Goal: Information Seeking & Learning: Learn about a topic

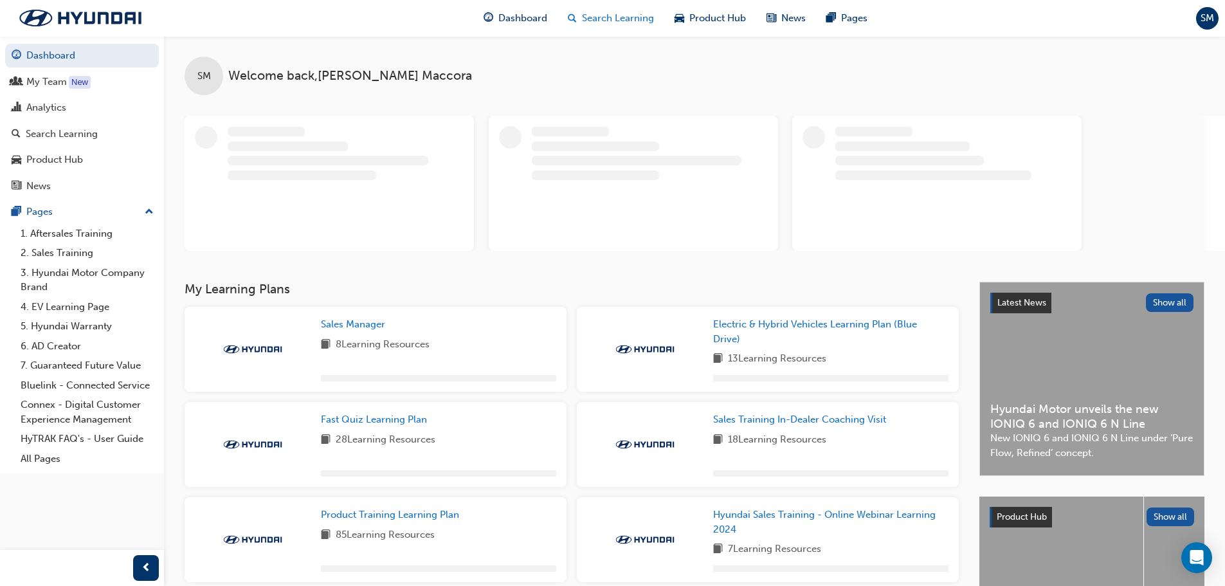
click at [616, 19] on span "Search Learning" at bounding box center [618, 18] width 72 height 15
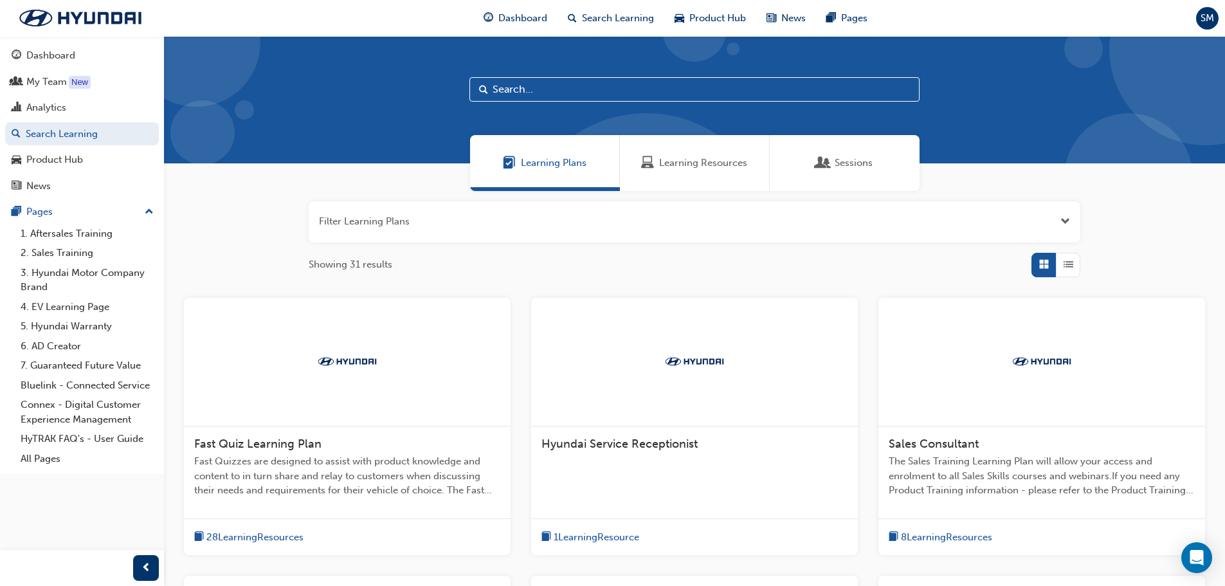
click at [588, 87] on input "text" at bounding box center [694, 89] width 450 height 24
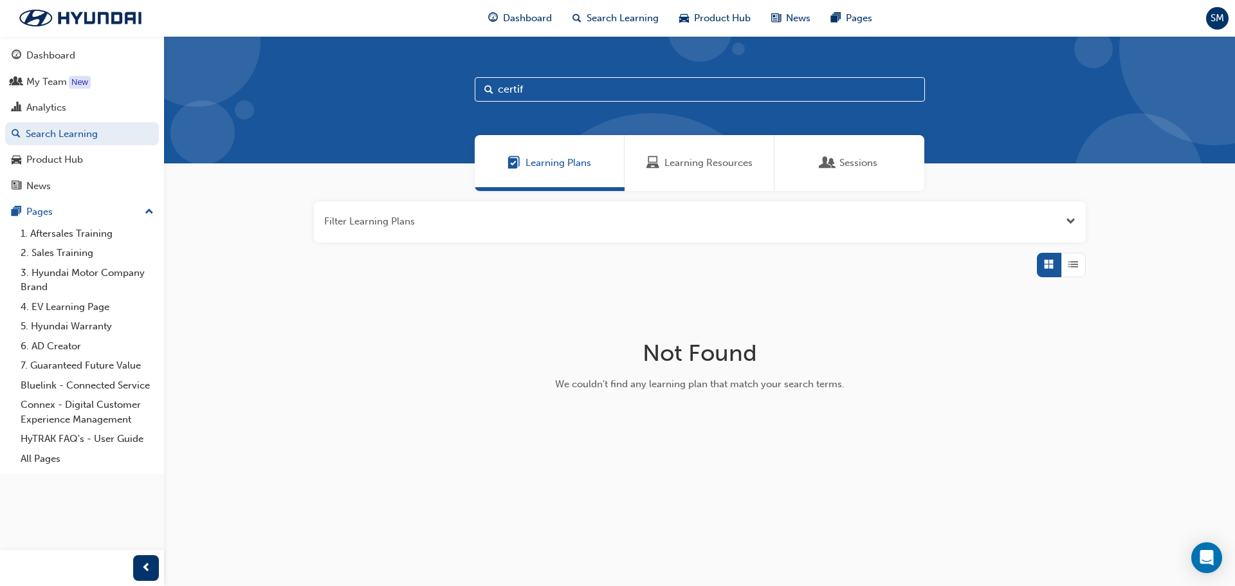
type input "certif"
click at [877, 165] on span "Sessions" at bounding box center [858, 163] width 38 height 15
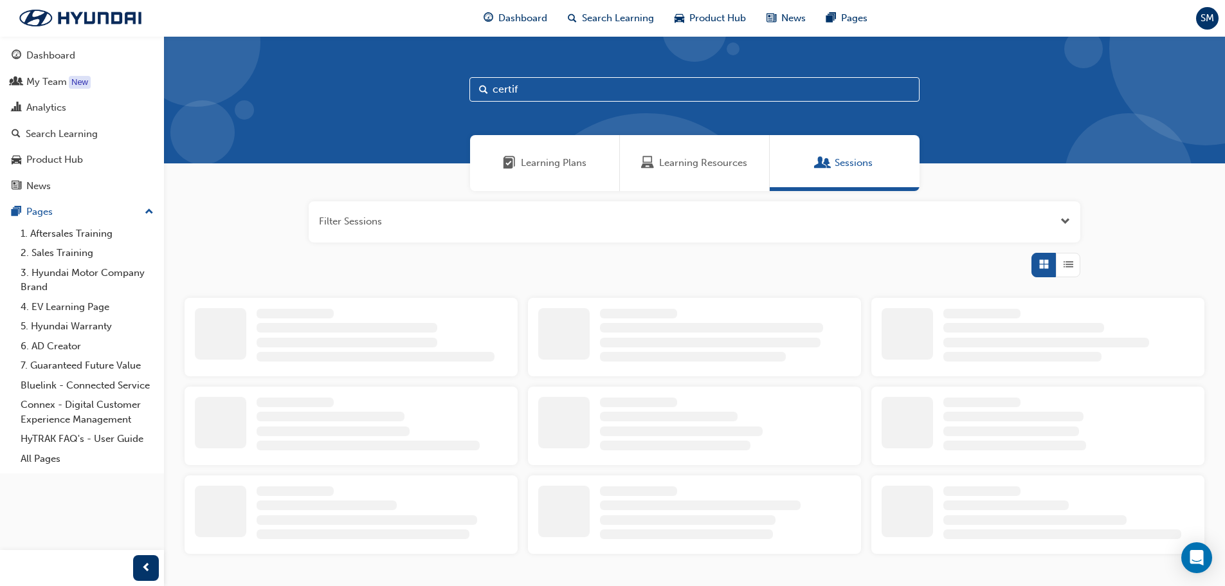
click at [651, 90] on input "certif" at bounding box center [694, 89] width 450 height 24
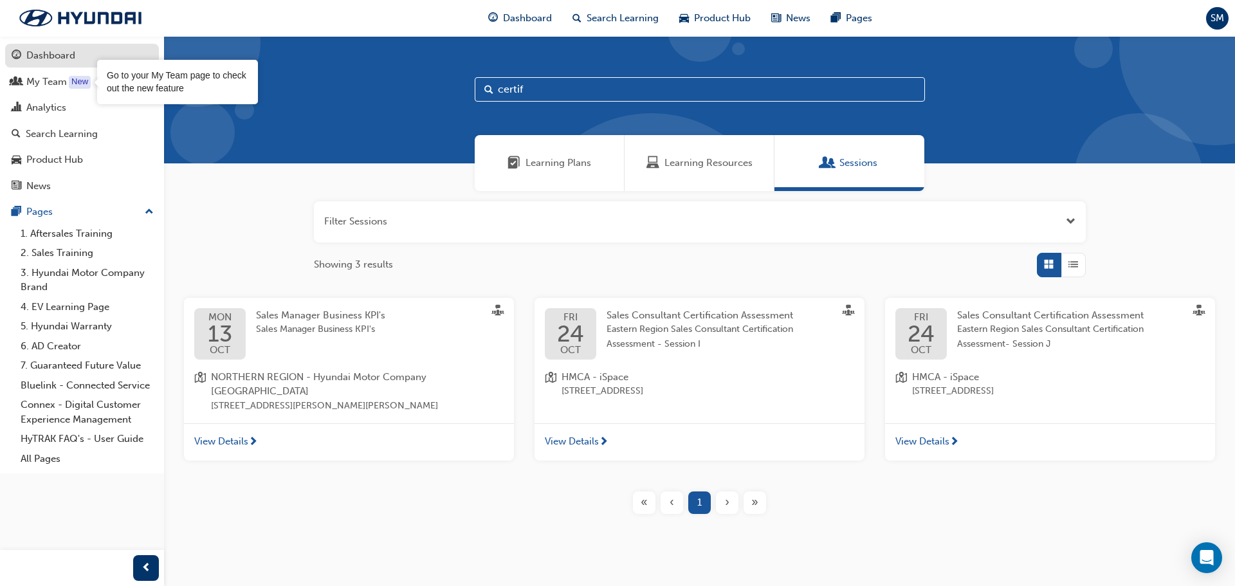
click at [35, 57] on div "Dashboard" at bounding box center [50, 55] width 49 height 15
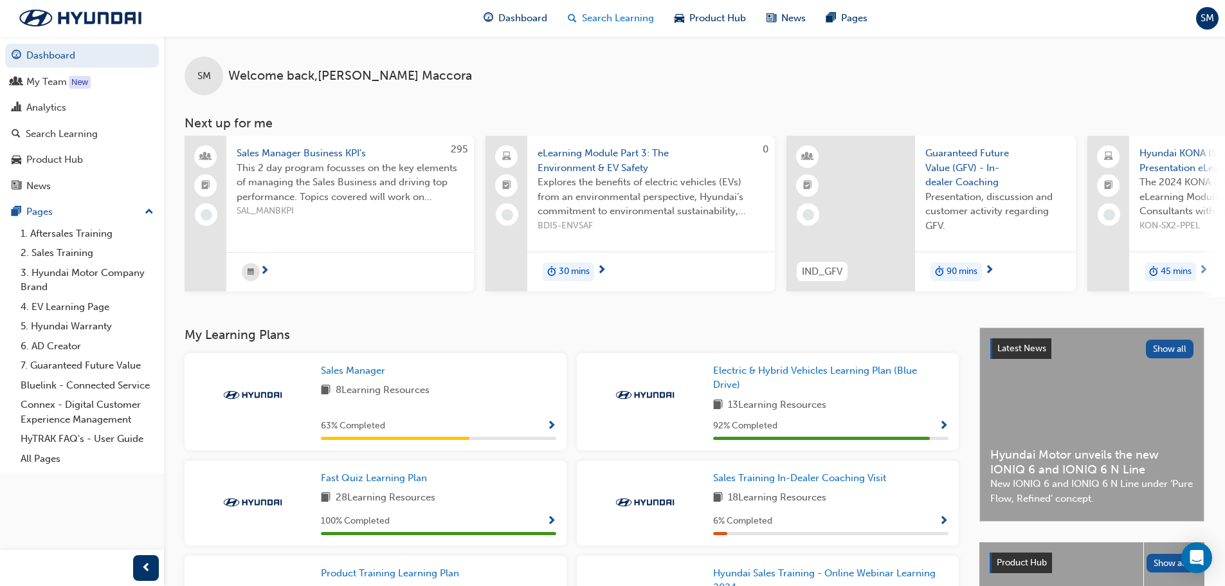
click at [569, 17] on span "search-icon" at bounding box center [572, 18] width 9 height 16
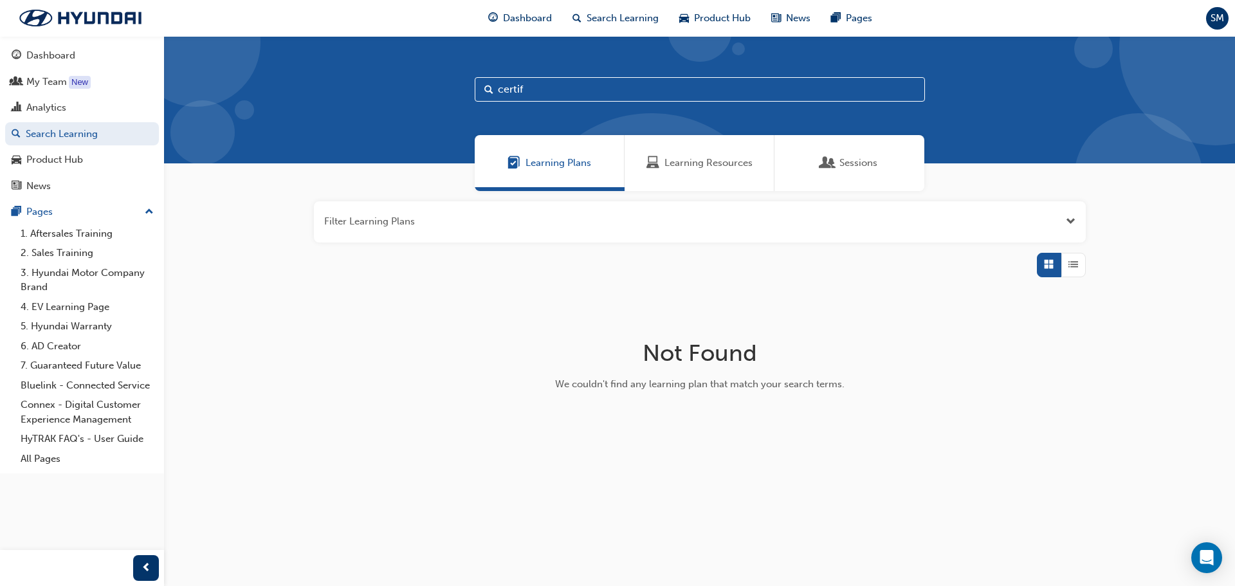
click at [527, 220] on button "button" at bounding box center [700, 221] width 772 height 41
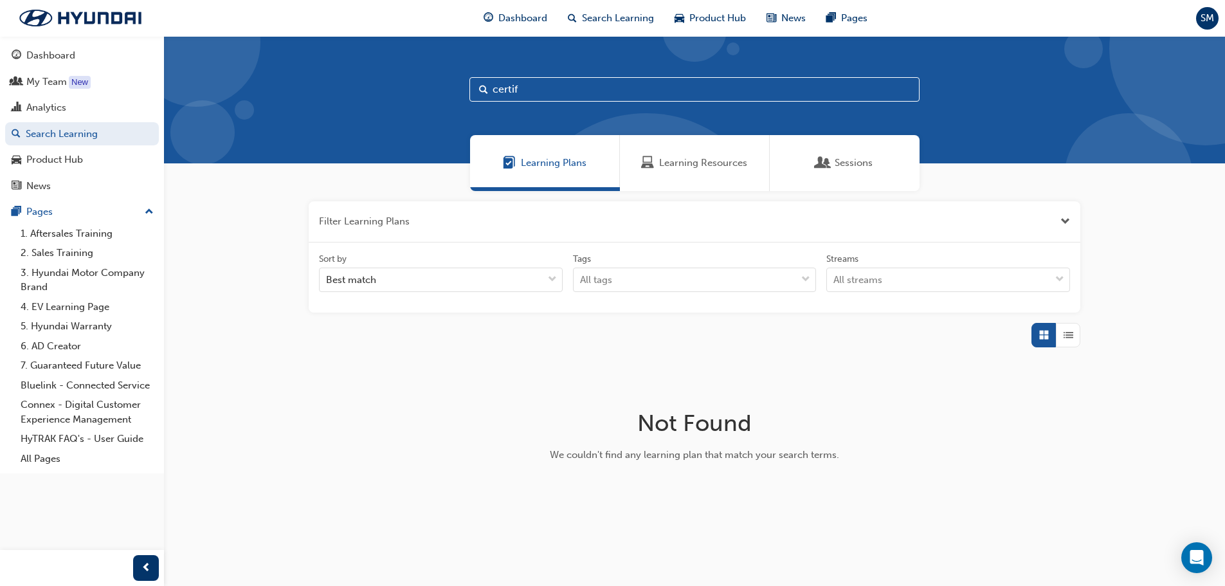
click at [526, 220] on button "button" at bounding box center [695, 221] width 772 height 41
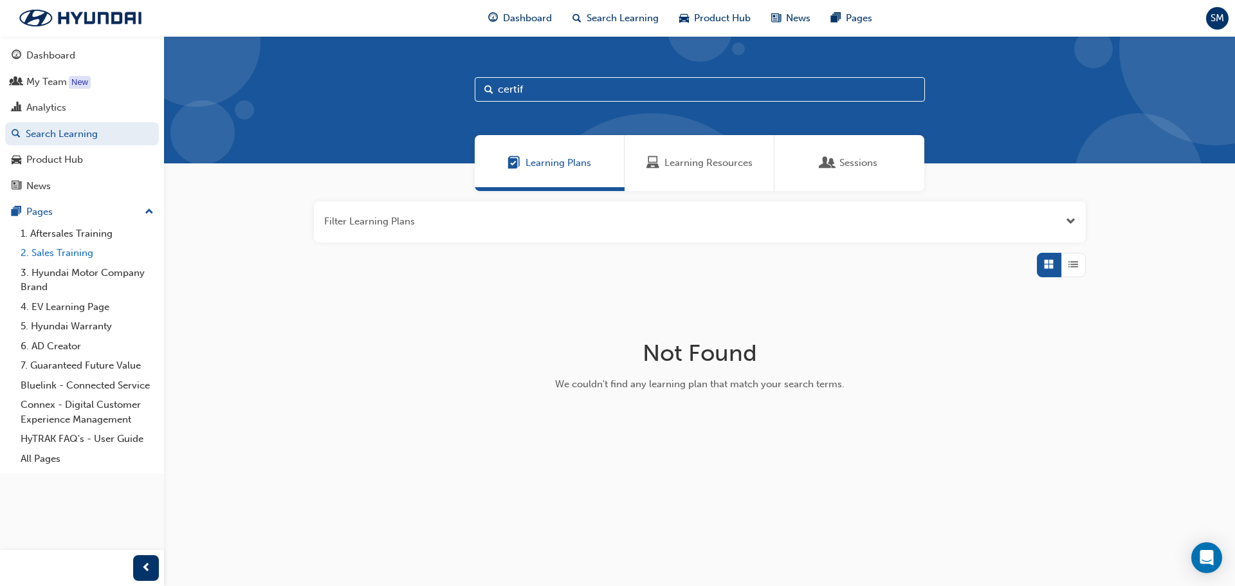
click at [55, 253] on link "2. Sales Training" at bounding box center [86, 253] width 143 height 20
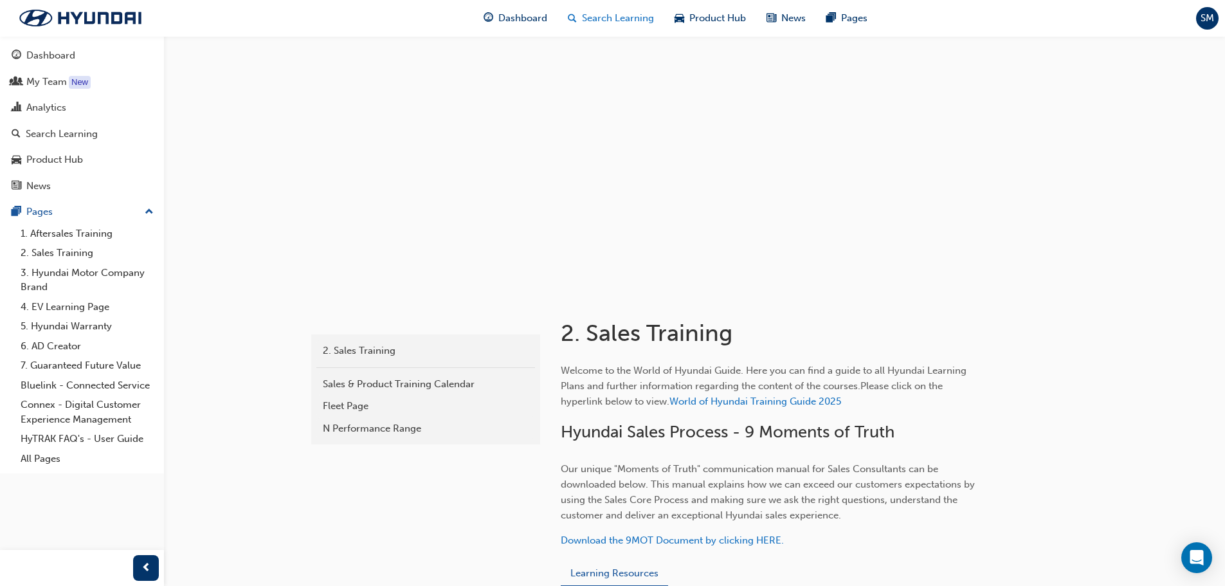
click at [608, 20] on span "Search Learning" at bounding box center [618, 18] width 72 height 15
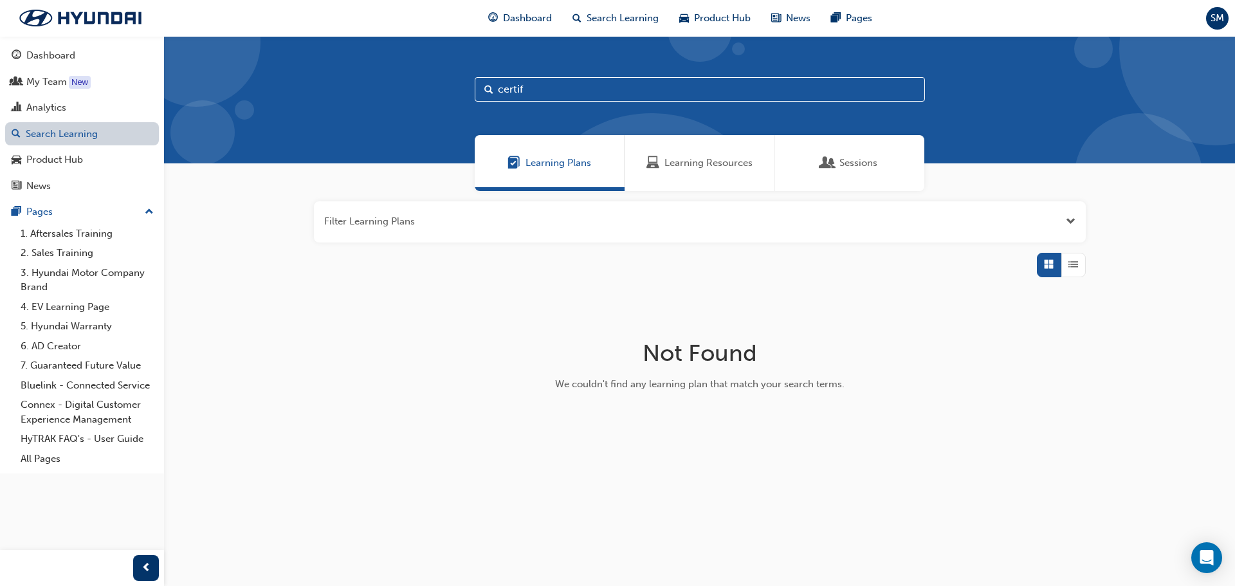
click at [37, 136] on link "Search Learning" at bounding box center [82, 134] width 154 height 24
click at [610, 22] on span "Search Learning" at bounding box center [623, 18] width 72 height 15
click at [610, 17] on span "Search Learning" at bounding box center [623, 18] width 72 height 15
click at [1072, 221] on span "Open the filter" at bounding box center [1071, 221] width 10 height 15
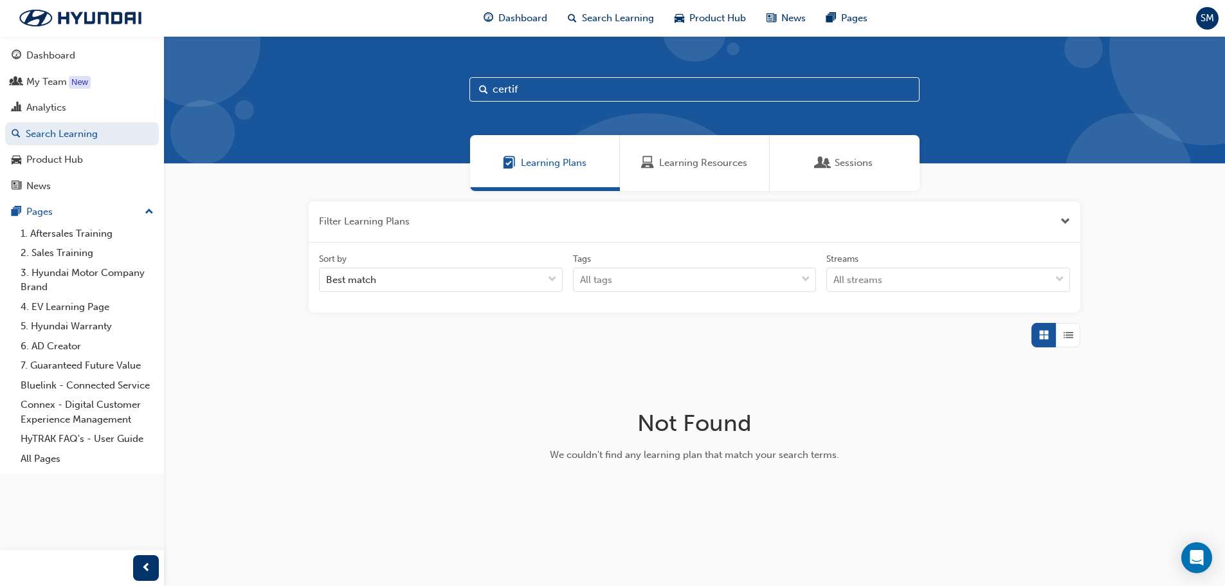
click at [1072, 221] on button "button" at bounding box center [695, 221] width 772 height 41
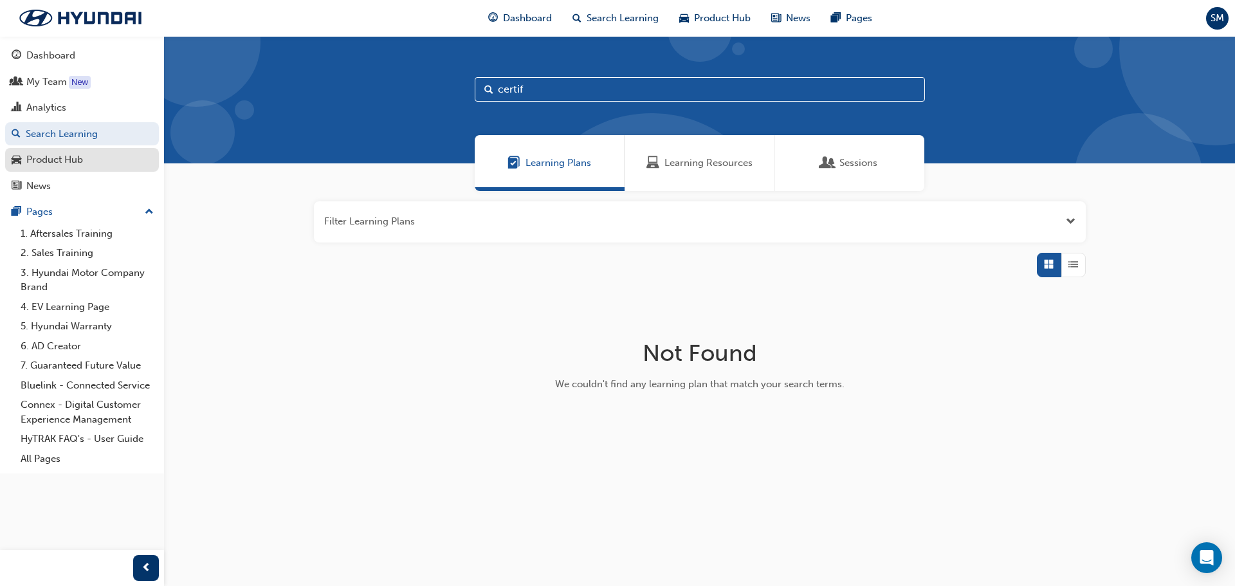
click at [38, 154] on div "Product Hub" at bounding box center [54, 159] width 57 height 15
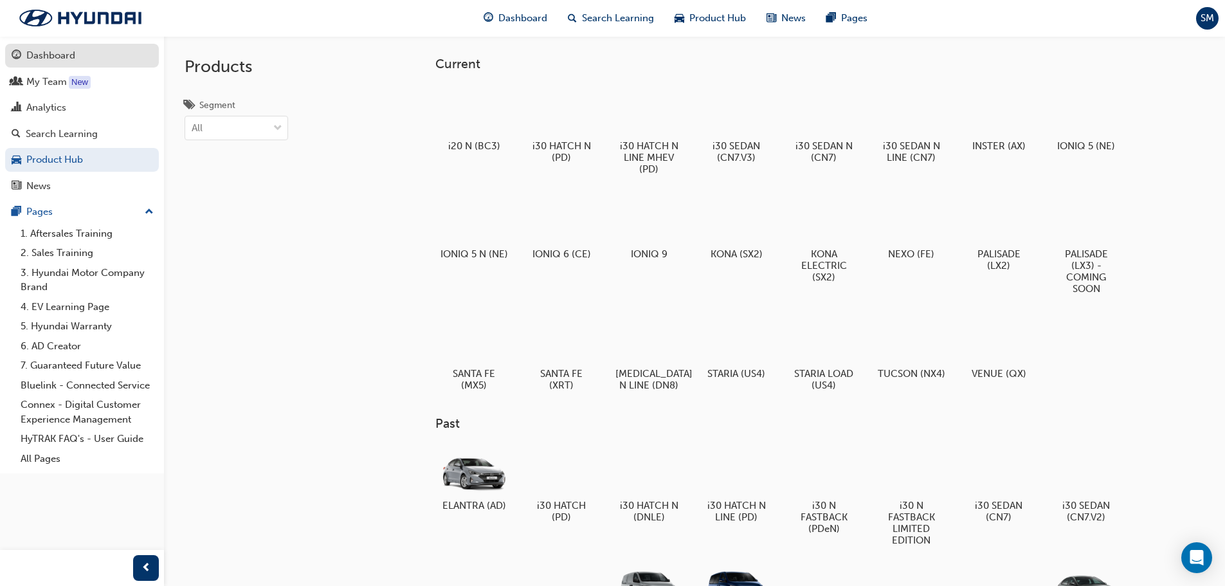
click at [25, 55] on div "Dashboard" at bounding box center [82, 56] width 141 height 16
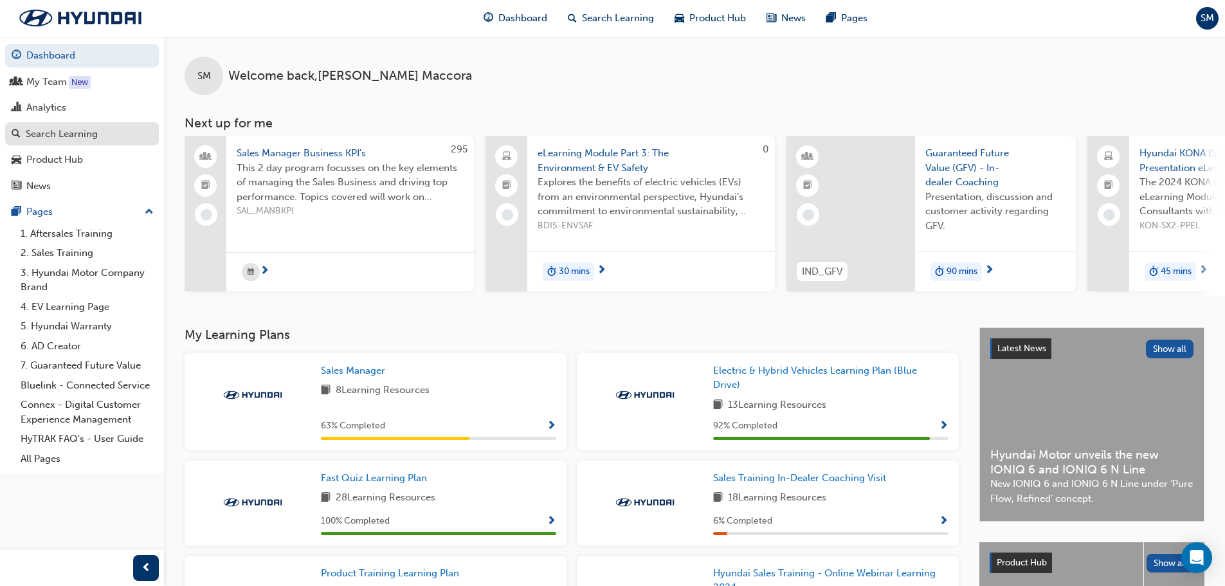
click at [34, 134] on div "Search Learning" at bounding box center [62, 134] width 72 height 15
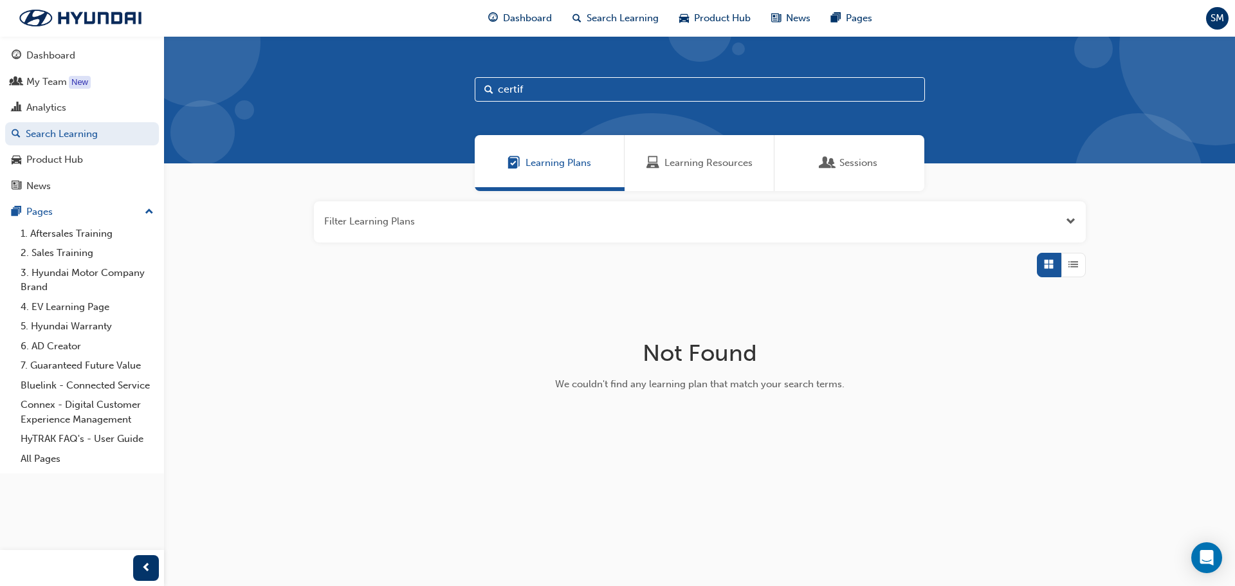
click at [857, 160] on span "Sessions" at bounding box center [858, 163] width 38 height 15
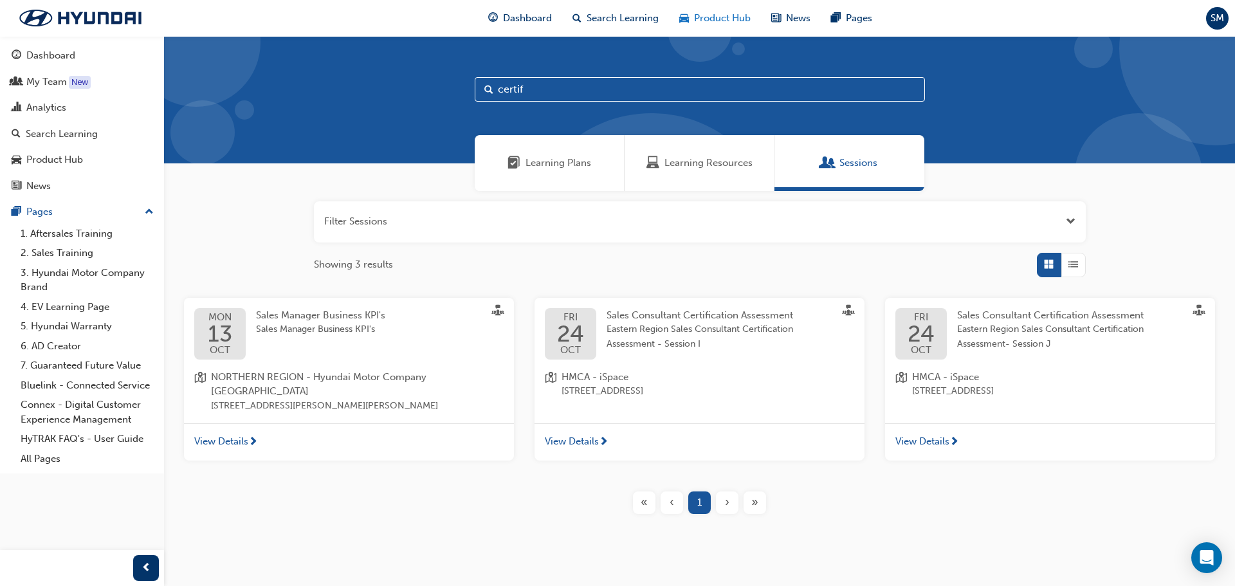
click at [717, 20] on span "Product Hub" at bounding box center [722, 18] width 57 height 15
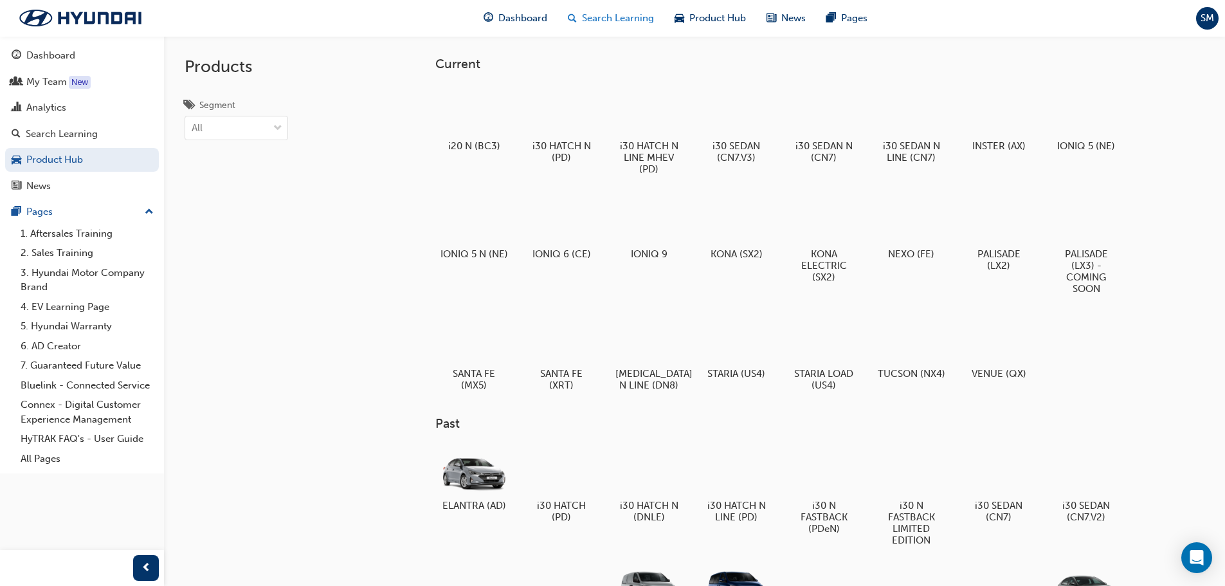
click at [622, 14] on span "Search Learning" at bounding box center [618, 18] width 72 height 15
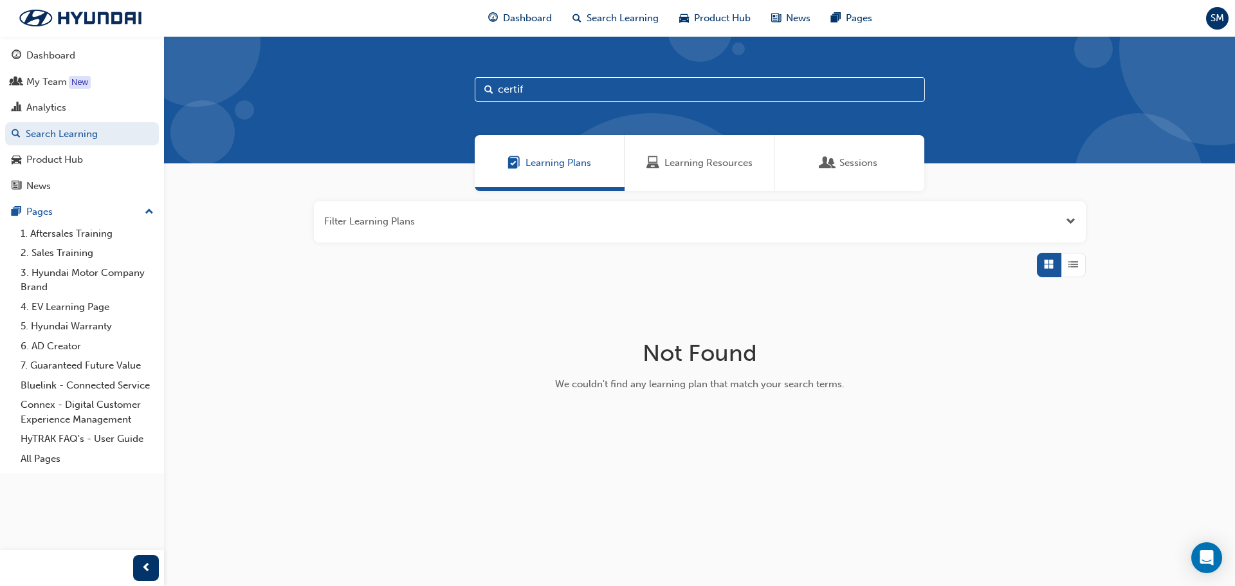
click at [839, 160] on span "Sessions" at bounding box center [858, 163] width 38 height 15
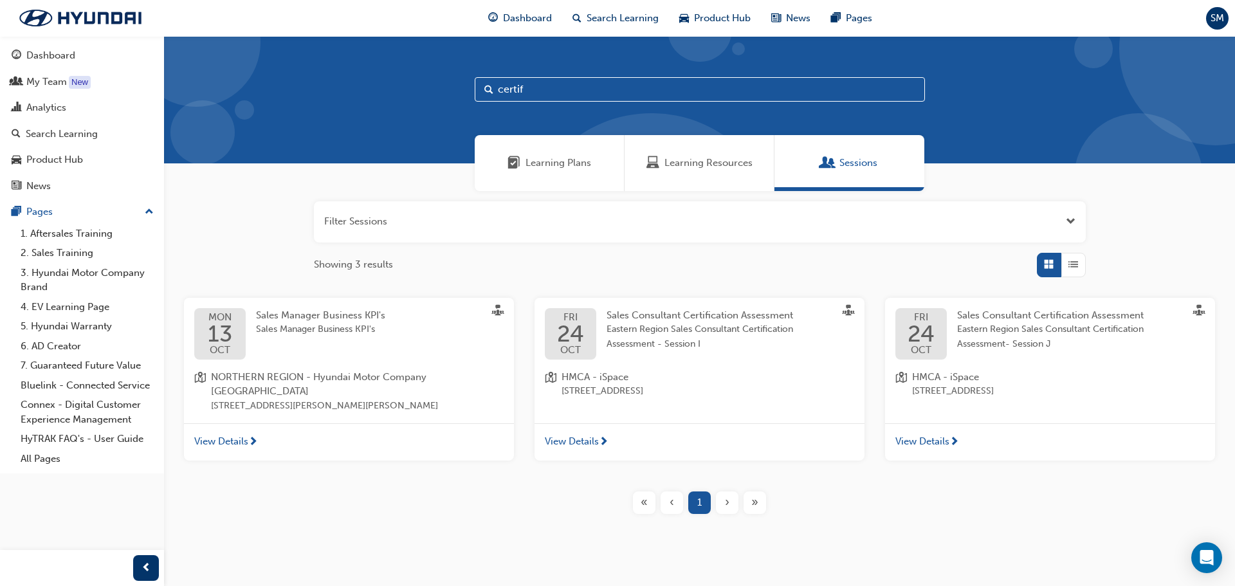
click at [1032, 314] on span "Sales Consultant Certification Assessment" at bounding box center [1050, 315] width 187 height 12
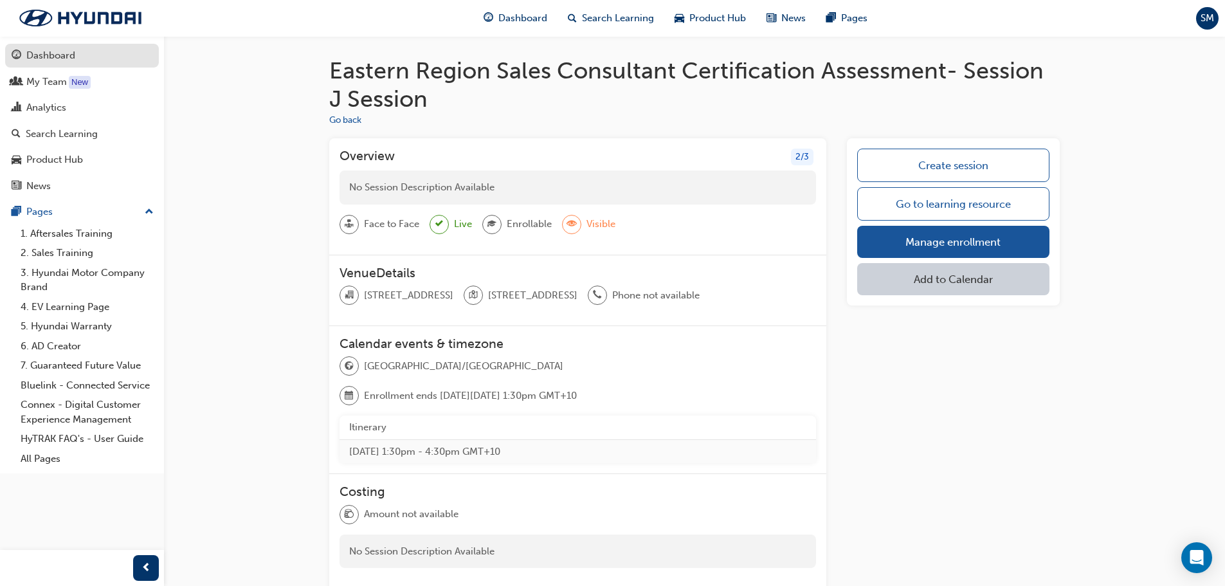
click at [19, 64] on link "Dashboard" at bounding box center [82, 56] width 154 height 24
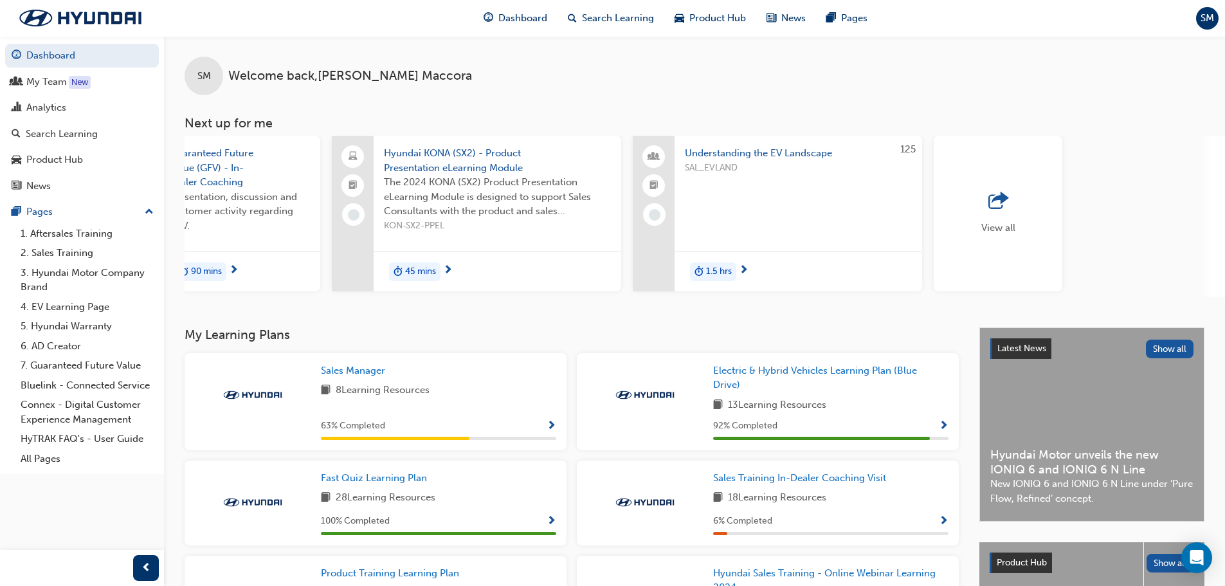
scroll to position [0, 763]
click at [505, 17] on span "Dashboard" at bounding box center [522, 18] width 49 height 15
click at [615, 15] on span "Search Learning" at bounding box center [618, 18] width 72 height 15
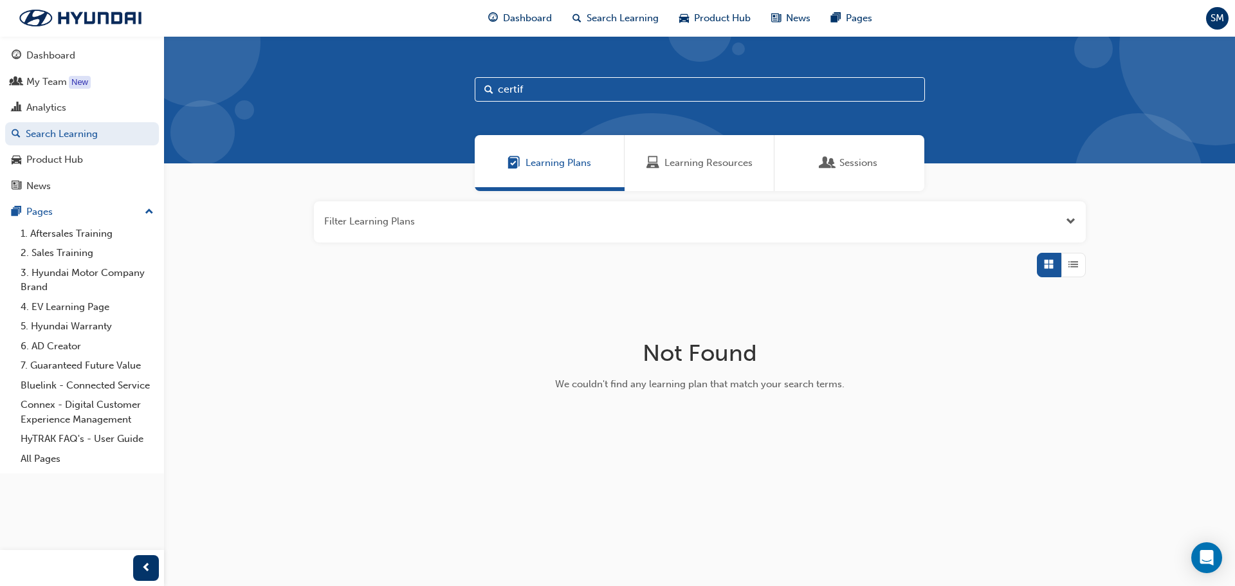
click at [688, 163] on span "Learning Resources" at bounding box center [708, 163] width 88 height 15
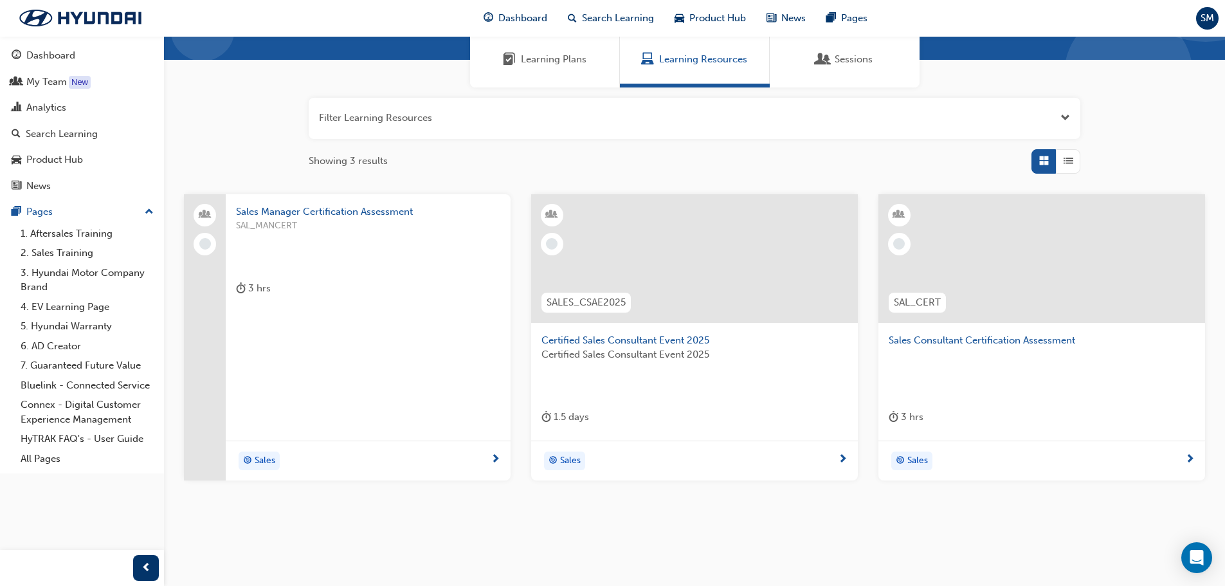
scroll to position [123, 0]
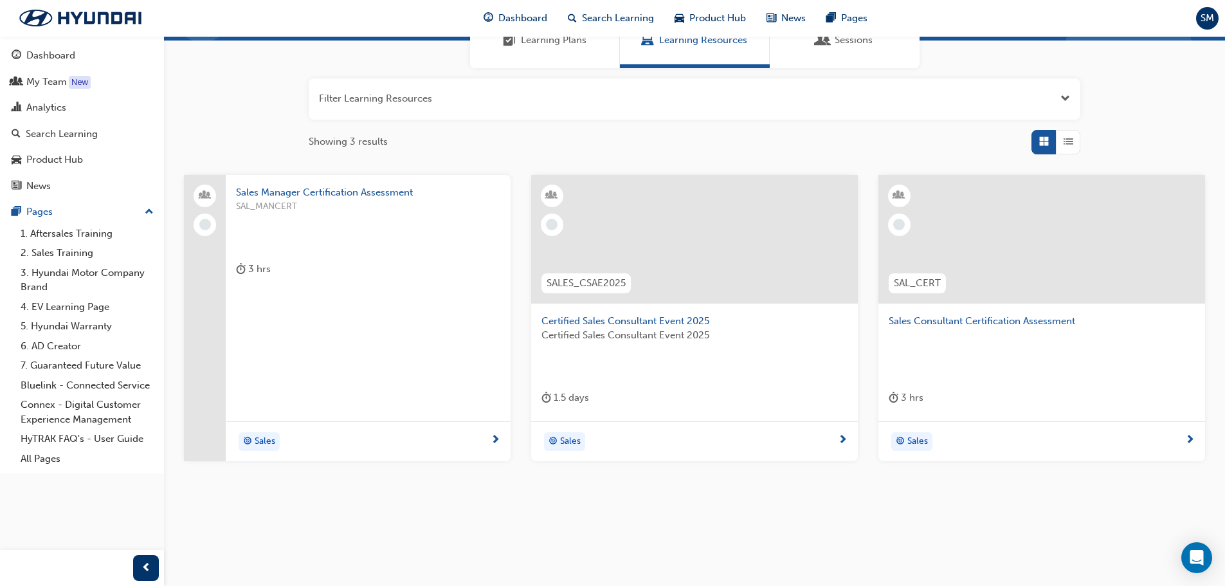
click at [956, 317] on span "Sales Consultant Certification Assessment" at bounding box center [1042, 321] width 306 height 15
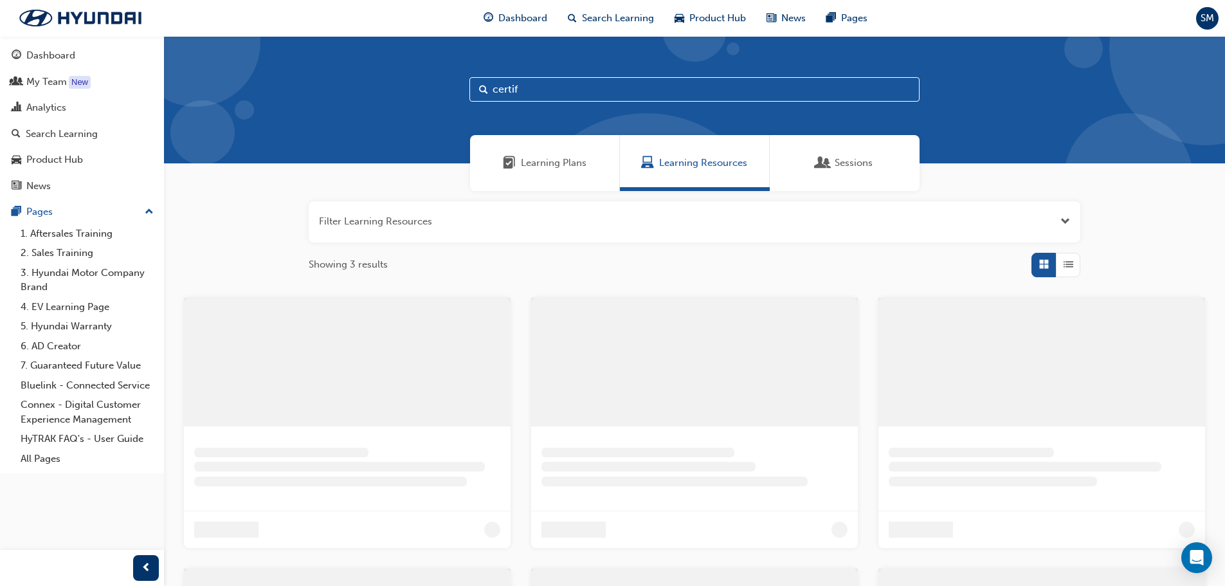
scroll to position [123, 0]
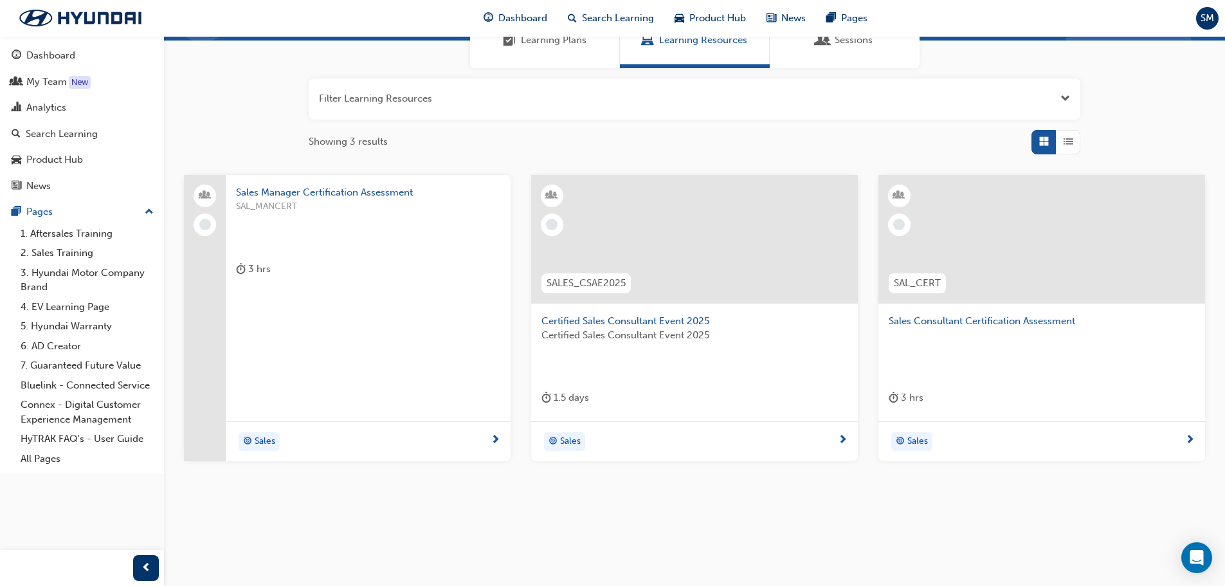
click at [630, 320] on span "Certified Sales Consultant Event 2025" at bounding box center [695, 321] width 306 height 15
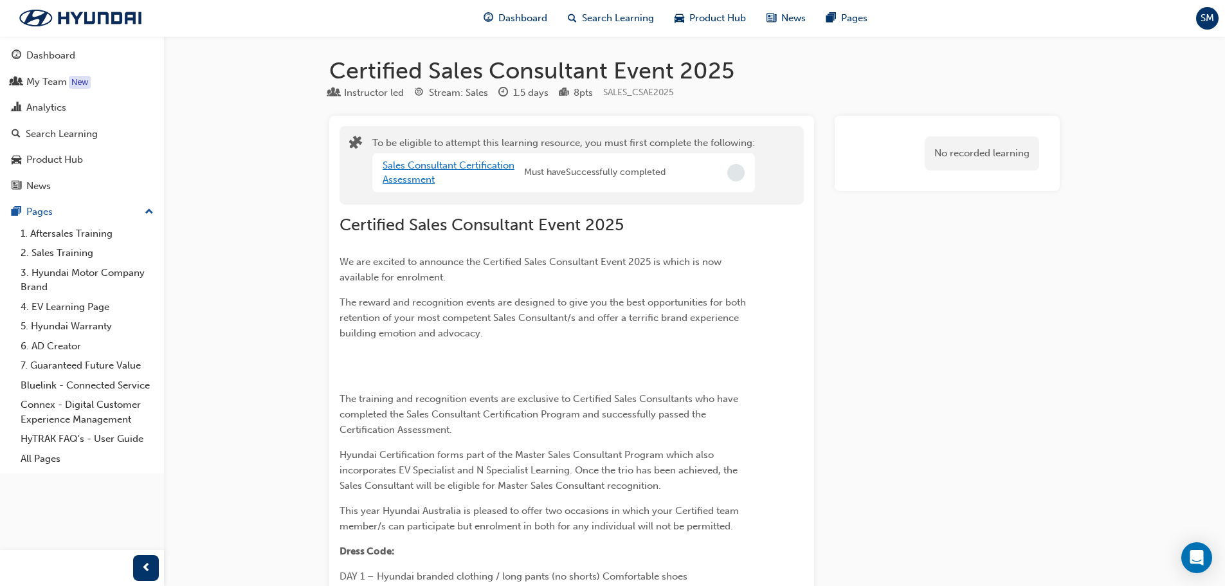
click at [399, 174] on link "Sales Consultant Certification Assessment" at bounding box center [449, 172] width 132 height 26
